Goal: Information Seeking & Learning: Learn about a topic

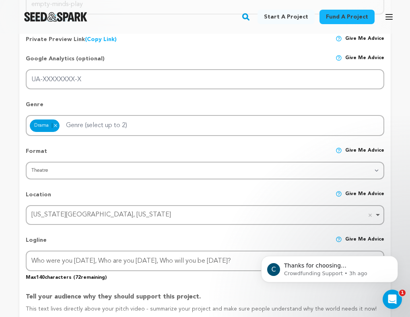
scroll to position [231, 0]
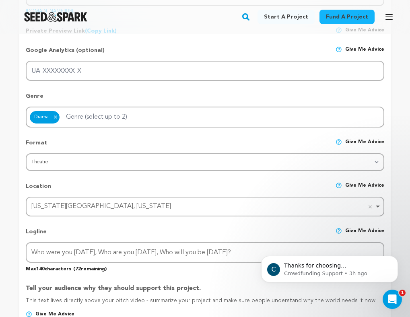
click at [115, 203] on div "New York City, New York Remove item" at bounding box center [202, 207] width 342 height 12
click at [119, 189] on div "Location Give me advice" at bounding box center [205, 189] width 358 height 14
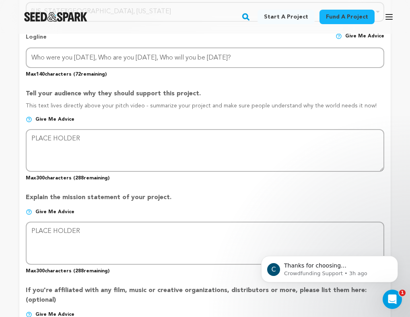
scroll to position [438, 0]
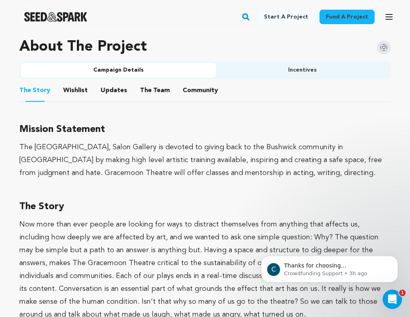
scroll to position [514, 0]
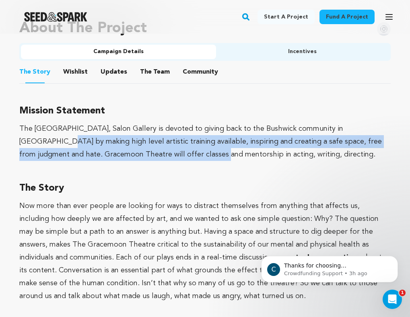
drag, startPoint x: 25, startPoint y: 141, endPoint x: 173, endPoint y: 149, distance: 148.7
click at [173, 150] on div "The Gracemoon Theatre, Salon Gallery is devoted to giving back to the Bushwick …" at bounding box center [204, 141] width 371 height 39
click at [173, 149] on div "The Gracemoon Theatre, Salon Gallery is devoted to giving back to the Bushwick …" at bounding box center [204, 141] width 371 height 39
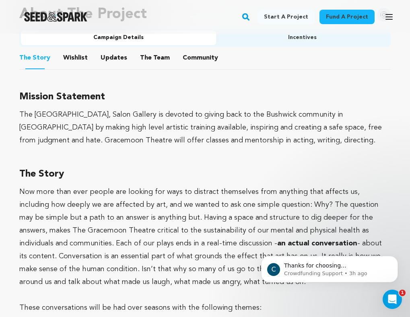
scroll to position [523, 0]
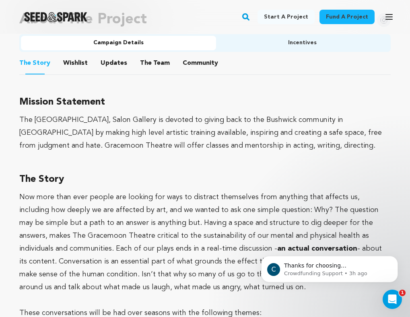
click at [72, 72] on button "Wishlist" at bounding box center [75, 64] width 19 height 19
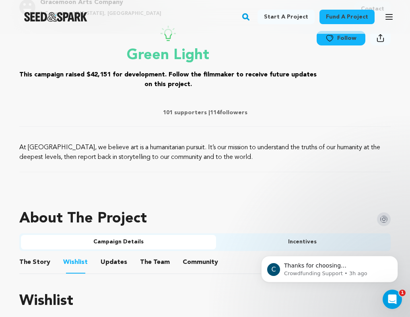
scroll to position [393, 0]
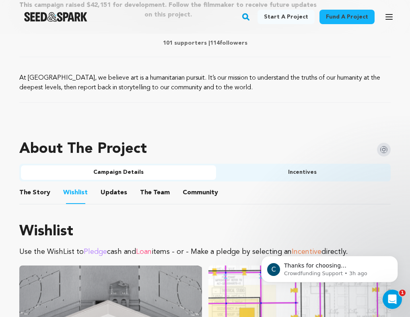
click at [265, 183] on ul "The Story The Story Wishlist Wishlist Updates Updates The Team The Team Communi…" at bounding box center [204, 192] width 371 height 23
click at [266, 182] on ul "The Story The Story Wishlist Wishlist Updates Updates The Team The Team Communi…" at bounding box center [204, 192] width 371 height 23
click at [266, 179] on button "Incentives" at bounding box center [302, 172] width 173 height 14
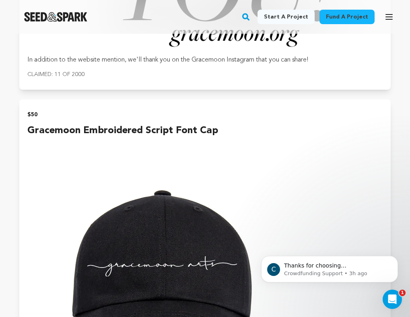
scroll to position [1094, 0]
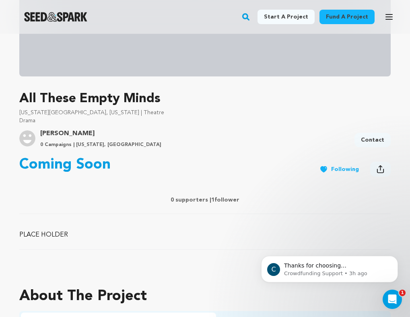
scroll to position [290, 0]
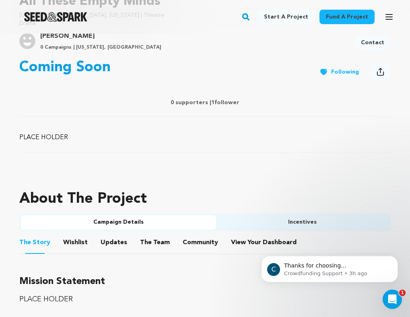
click at [280, 222] on button "Incentives" at bounding box center [302, 222] width 173 height 14
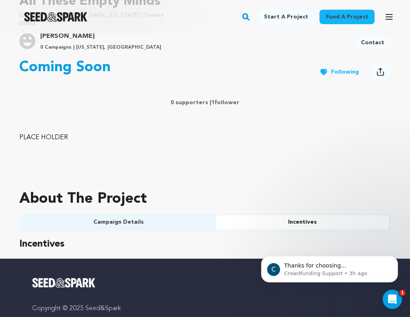
click at [193, 221] on button "Campaign Details" at bounding box center [118, 222] width 195 height 14
